Goal: Check status: Check status

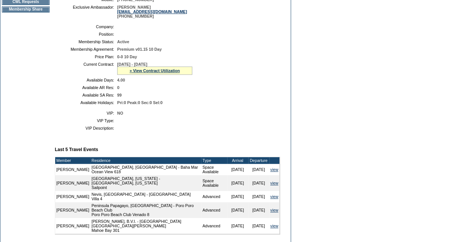
scroll to position [188, 0]
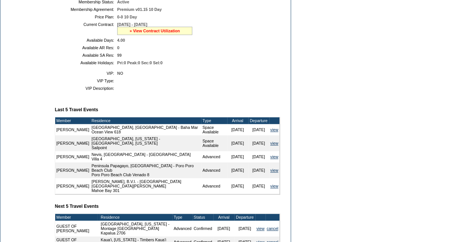
click at [160, 33] on link "» View Contract Utilization" at bounding box center [154, 31] width 50 height 5
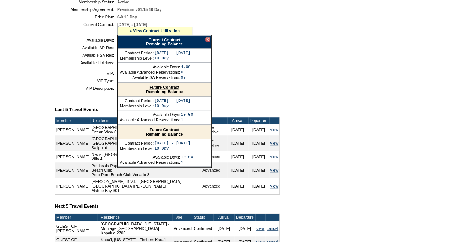
click at [171, 42] on link "Current Contract" at bounding box center [164, 40] width 32 height 5
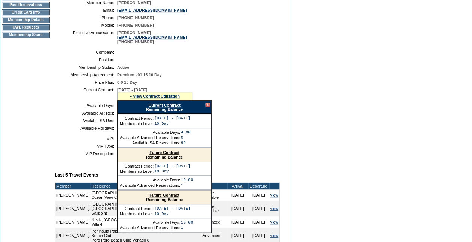
scroll to position [113, 0]
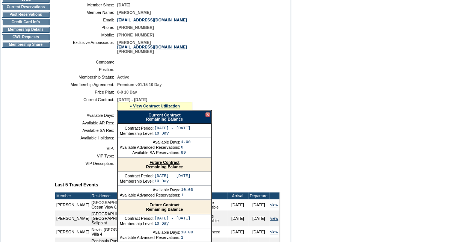
click at [206, 117] on div "Current Contract Remaining Balance" at bounding box center [164, 116] width 94 height 13
click at [207, 117] on div at bounding box center [207, 114] width 5 height 5
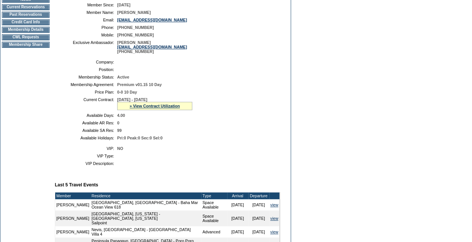
click at [35, 33] on td "Membership Details" at bounding box center [26, 30] width 48 height 6
